Goal: Information Seeking & Learning: Learn about a topic

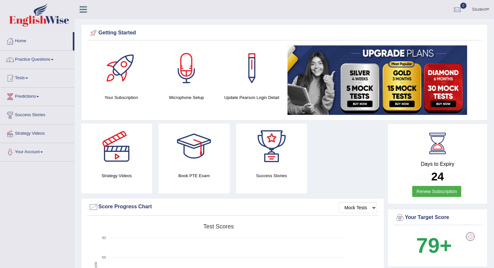
click at [30, 58] on link "Practice Questions" at bounding box center [37, 59] width 74 height 16
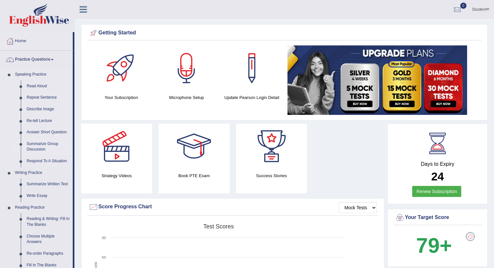
click at [31, 146] on link "Summarize Group Discussion" at bounding box center [48, 146] width 49 height 17
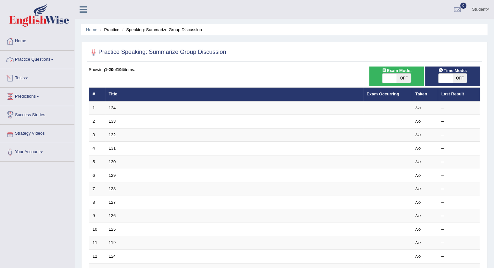
click at [44, 58] on link "Practice Questions" at bounding box center [37, 59] width 74 height 16
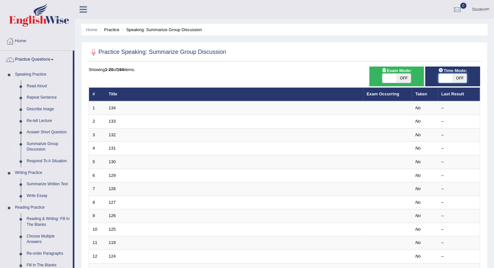
click at [452, 78] on span at bounding box center [446, 78] width 14 height 9
click at [453, 78] on span at bounding box center [460, 78] width 14 height 9
click at [452, 78] on span at bounding box center [446, 78] width 14 height 9
checkbox input "true"
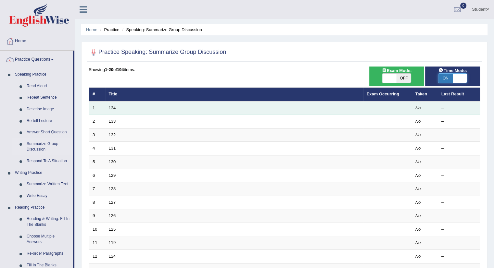
click at [113, 106] on link "134" at bounding box center [112, 108] width 7 height 5
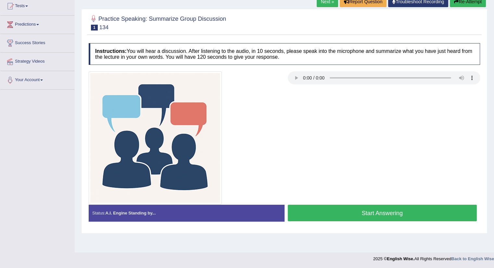
scroll to position [73, 0]
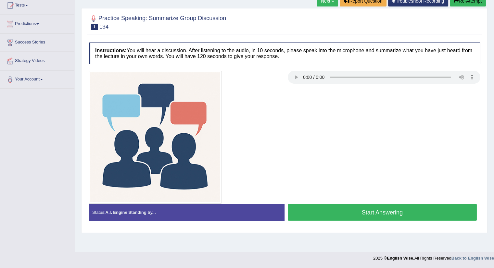
click at [365, 209] on button "Start Answering" at bounding box center [382, 212] width 189 height 17
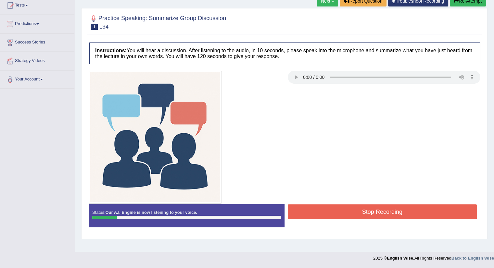
click at [373, 213] on button "Stop Recording" at bounding box center [382, 212] width 189 height 15
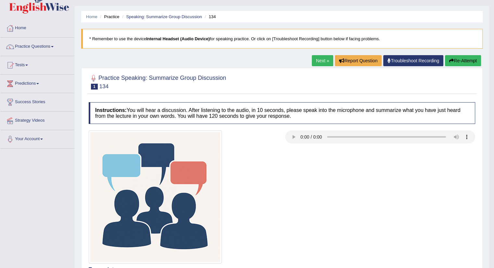
scroll to position [13, 0]
click at [24, 45] on link "Practice Questions" at bounding box center [37, 46] width 74 height 16
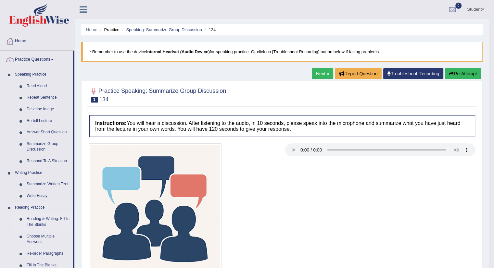
scroll to position [0, 0]
click at [37, 133] on link "Answer Short Question" at bounding box center [48, 133] width 49 height 12
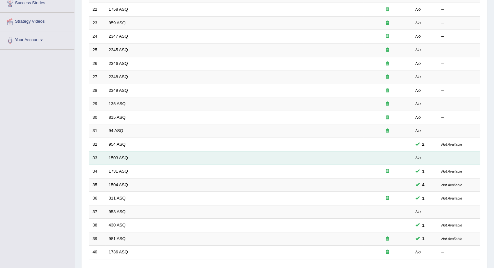
scroll to position [160, 0]
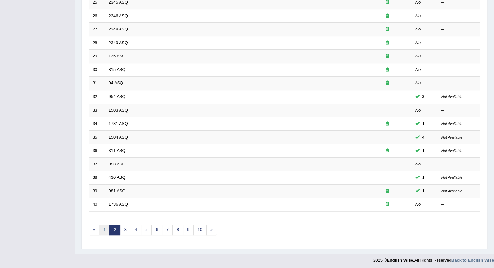
click at [107, 227] on link "1" at bounding box center [104, 230] width 11 height 11
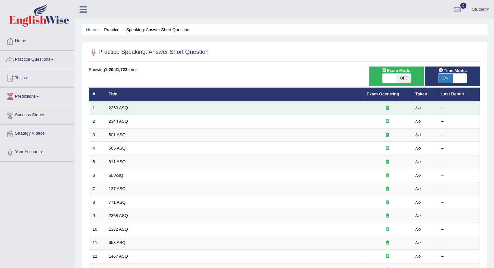
click at [116, 111] on td "2350 ASQ" at bounding box center [234, 108] width 258 height 14
click at [115, 109] on link "2350 ASQ" at bounding box center [118, 108] width 19 height 5
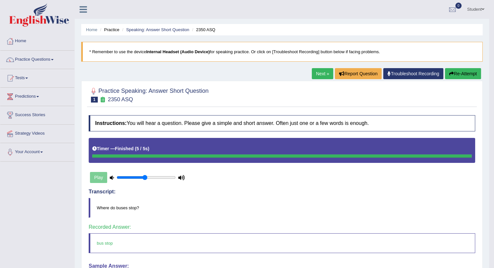
click at [317, 76] on link "Next »" at bounding box center [322, 73] width 21 height 11
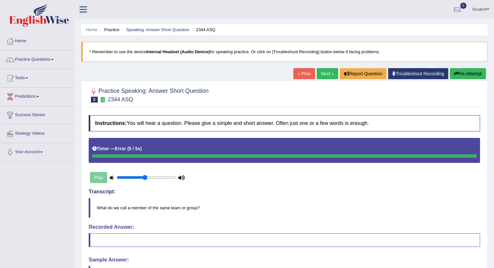
click at [321, 74] on link "Next »" at bounding box center [327, 73] width 21 height 11
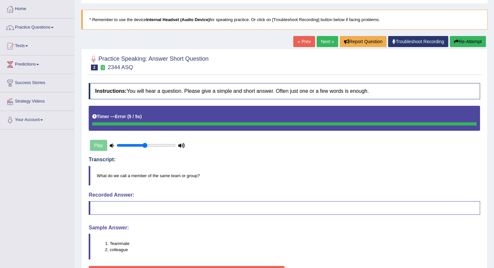
scroll to position [32, 0]
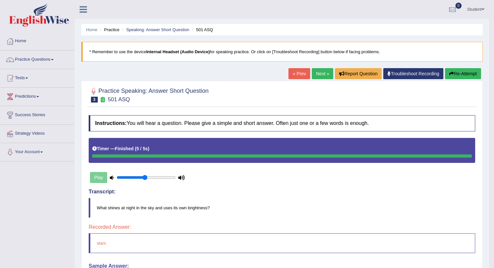
click at [316, 72] on link "Next »" at bounding box center [322, 73] width 21 height 11
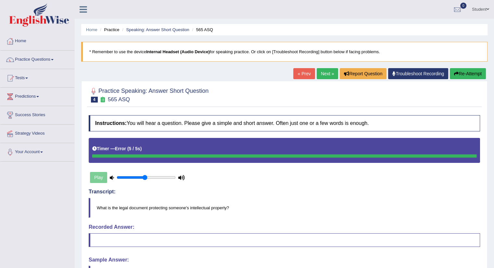
click at [324, 74] on link "Next »" at bounding box center [327, 73] width 21 height 11
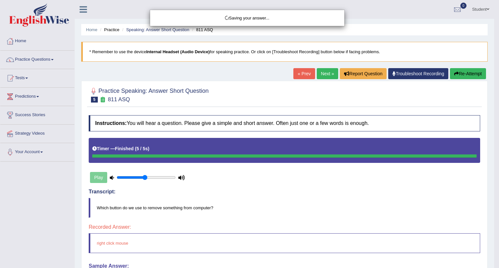
drag, startPoint x: 383, startPoint y: 184, endPoint x: 382, endPoint y: 178, distance: 6.0
click at [383, 183] on div "Saving your answer..." at bounding box center [249, 134] width 499 height 268
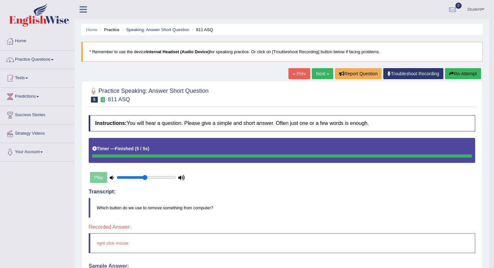
click at [319, 73] on link "Next »" at bounding box center [322, 73] width 21 height 11
click at [316, 71] on link "Next »" at bounding box center [322, 73] width 21 height 11
click at [319, 71] on link "Next »" at bounding box center [322, 73] width 21 height 11
click at [320, 74] on link "Next »" at bounding box center [322, 73] width 21 height 11
click at [320, 72] on link "Next »" at bounding box center [322, 73] width 21 height 11
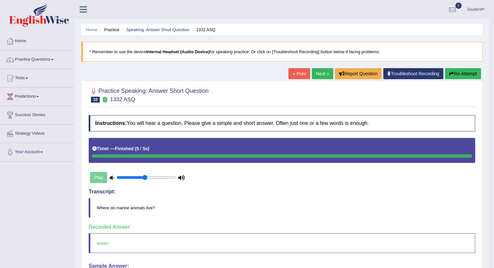
click at [326, 73] on link "Next »" at bounding box center [322, 73] width 21 height 11
click at [323, 71] on link "Next »" at bounding box center [322, 73] width 21 height 11
click at [315, 72] on link "Next »" at bounding box center [322, 73] width 21 height 11
click at [327, 75] on link "Next »" at bounding box center [322, 73] width 21 height 11
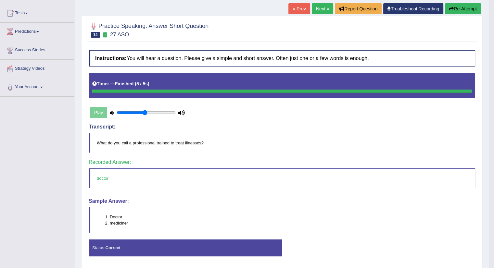
scroll to position [65, 0]
click at [317, 8] on link "Next »" at bounding box center [322, 8] width 21 height 11
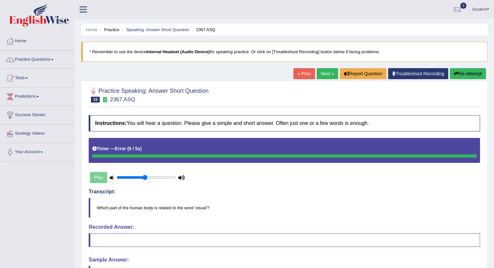
click at [278, 186] on div "Instructions: You will hear a question. Please give a simple and short answer. …" at bounding box center [284, 214] width 395 height 205
click at [324, 74] on link "Next »" at bounding box center [327, 73] width 21 height 11
click at [322, 73] on link "Next »" at bounding box center [327, 73] width 21 height 11
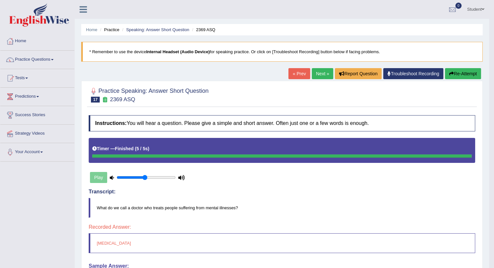
click at [320, 74] on link "Next »" at bounding box center [322, 73] width 21 height 11
click at [320, 75] on link "Next »" at bounding box center [322, 73] width 21 height 11
click at [25, 76] on link "Tests" at bounding box center [37, 77] width 74 height 16
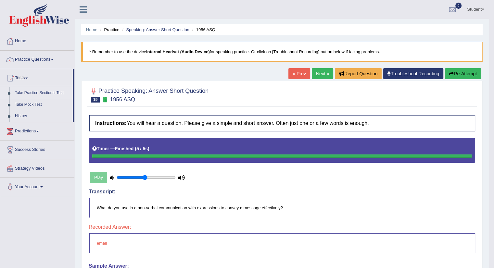
click at [35, 92] on link "Take Practice Sectional Test" at bounding box center [42, 93] width 61 height 12
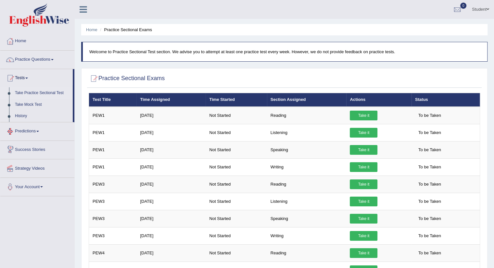
click at [27, 103] on link "Take Mock Test" at bounding box center [42, 105] width 61 height 12
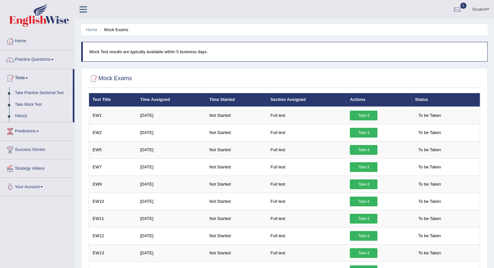
click at [31, 65] on link "Practice Questions" at bounding box center [37, 59] width 74 height 16
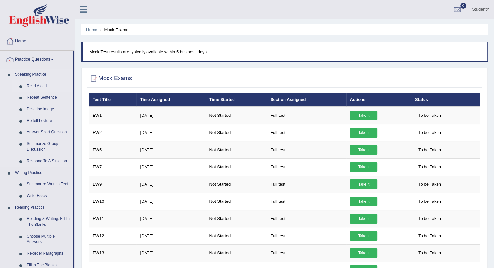
click at [36, 85] on link "Read Aloud" at bounding box center [48, 87] width 49 height 12
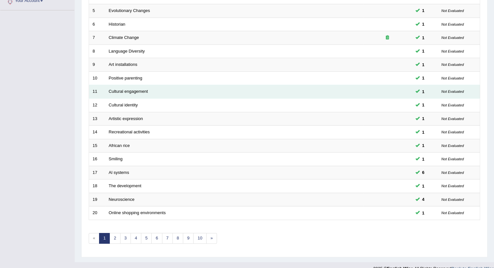
scroll to position [160, 0]
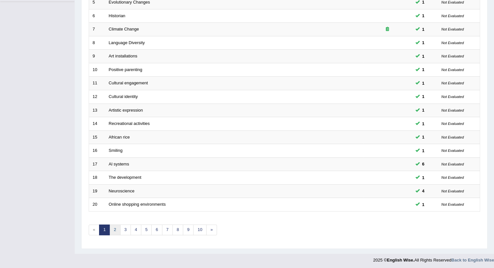
click at [112, 230] on link "2" at bounding box center [114, 230] width 11 height 11
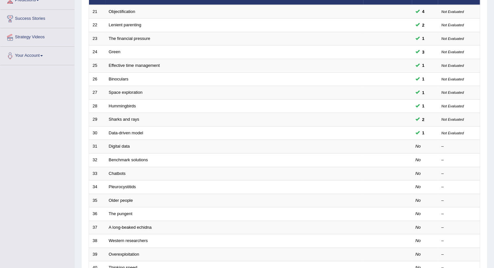
scroll to position [97, 0]
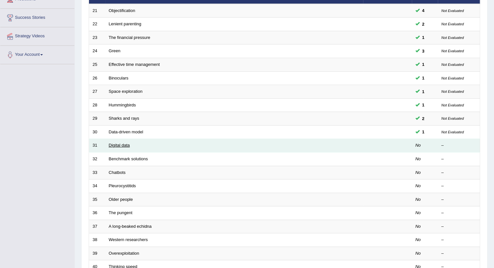
click at [121, 143] on link "Digital data" at bounding box center [119, 145] width 21 height 5
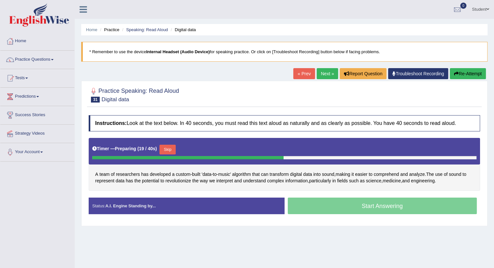
click at [170, 148] on button "Skip" at bounding box center [168, 150] width 16 height 10
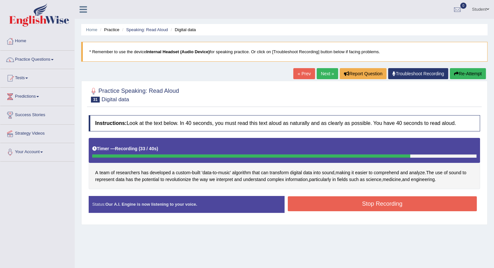
click at [309, 204] on button "Stop Recording" at bounding box center [382, 204] width 189 height 15
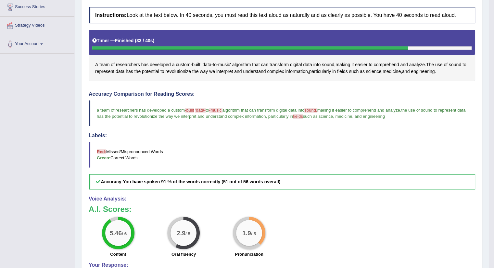
scroll to position [174, 0]
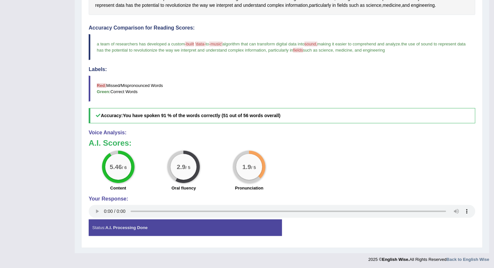
click at [275, 67] on h4 "Labels:" at bounding box center [282, 70] width 387 height 6
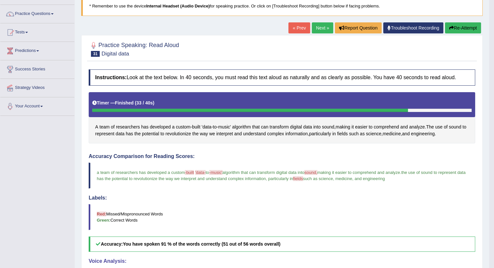
scroll to position [45, 0]
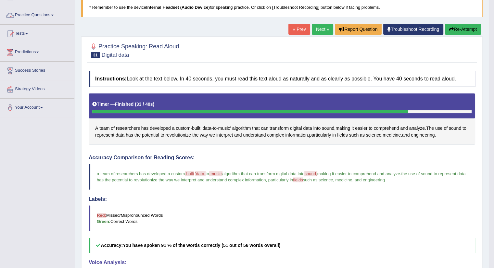
click at [38, 12] on link "Practice Questions" at bounding box center [37, 14] width 74 height 16
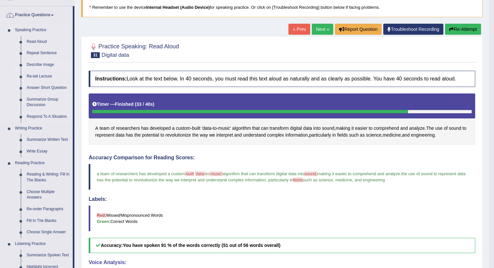
click at [34, 63] on link "Describe Image" at bounding box center [48, 65] width 49 height 12
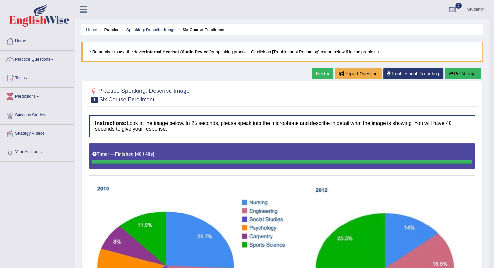
click at [461, 73] on button "Re-Attempt" at bounding box center [463, 73] width 36 height 11
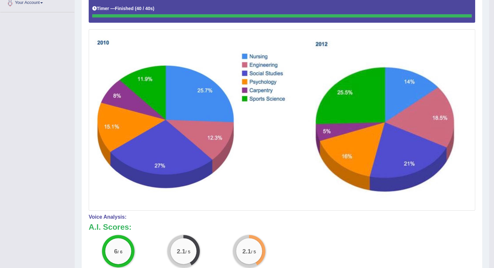
scroll to position [19, 0]
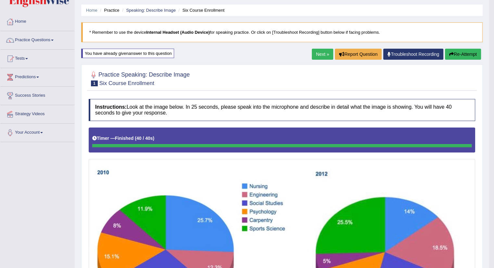
click at [324, 53] on link "Next »" at bounding box center [322, 54] width 21 height 11
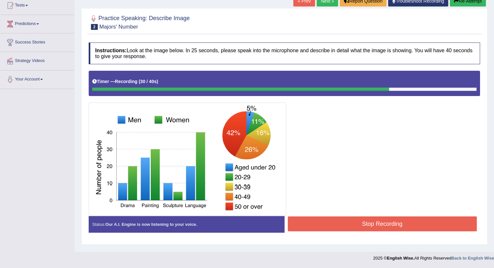
click at [308, 222] on button "Stop Recording" at bounding box center [382, 224] width 189 height 15
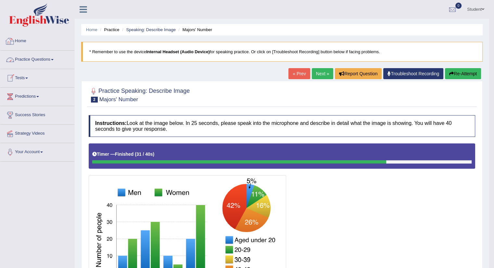
click at [21, 40] on link "Home" at bounding box center [37, 40] width 74 height 16
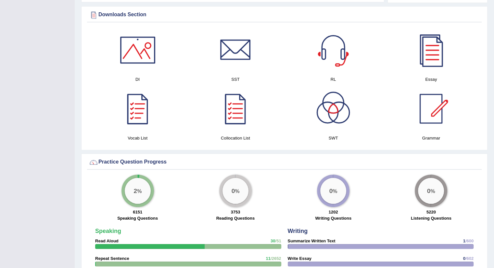
click at [134, 113] on div at bounding box center [137, 108] width 45 height 45
click at [239, 112] on div at bounding box center [235, 108] width 45 height 45
